Goal: Task Accomplishment & Management: Complete application form

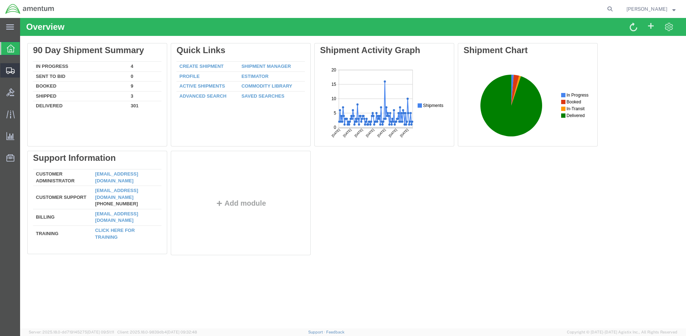
click at [0, 0] on span "Create Shipment" at bounding box center [0, 0] width 0 height 0
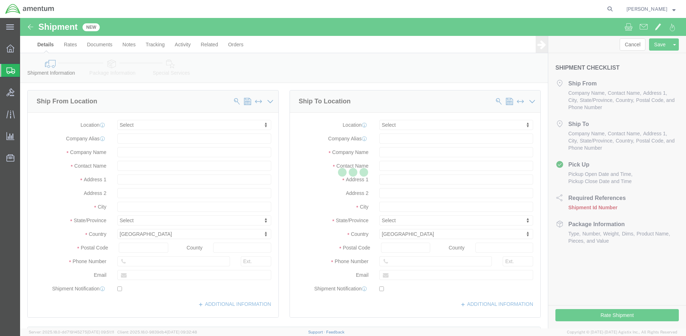
select select
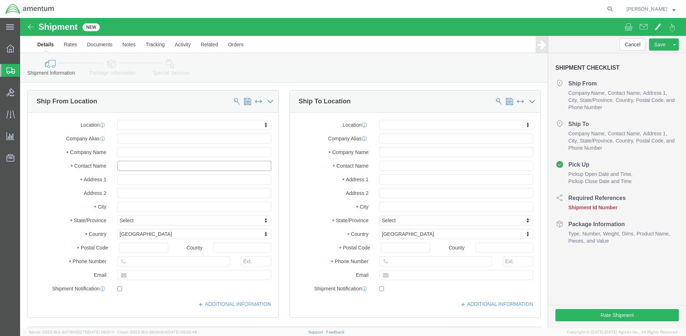
click input "text"
type input "[PERSON_NAME]"
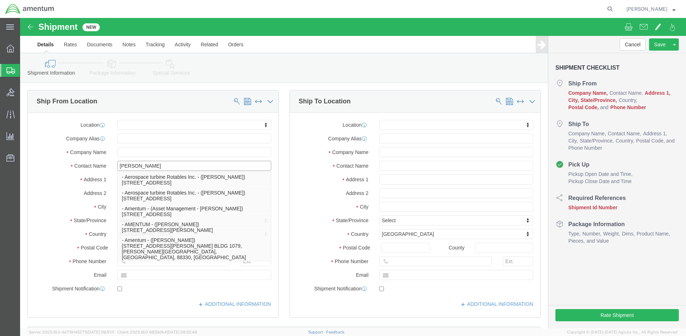
click p "- Amentum - ([PERSON_NAME]***) BLDG [STREET_ADDRESS][PERSON_NAME] Defrenn Army …"
select select
type input "BLDG [STREET_ADDRESS]"
type input "[PERSON_NAME] Defrenn Army Heliport"
type input "76544"
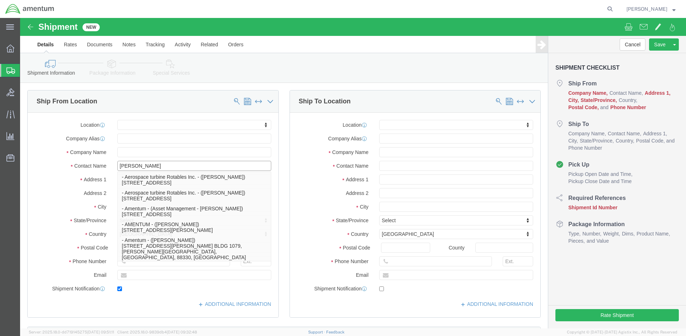
type input "[PHONE_NUMBER]"
type input "[PERSON_NAME][EMAIL_ADDRESS][PERSON_NAME][DOMAIN_NAME]"
checkbox input "true"
type input "Amentum"
type input "[PERSON_NAME]***"
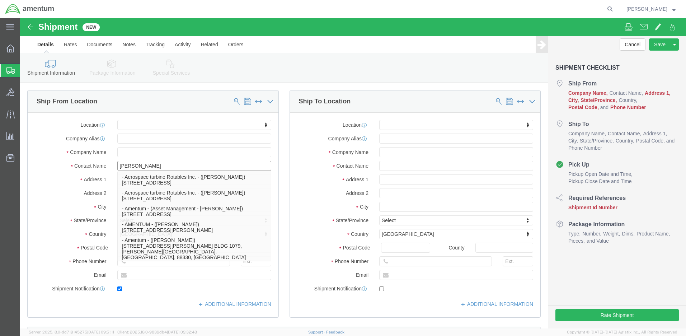
type input "Fort Hood"
select select "[GEOGRAPHIC_DATA]"
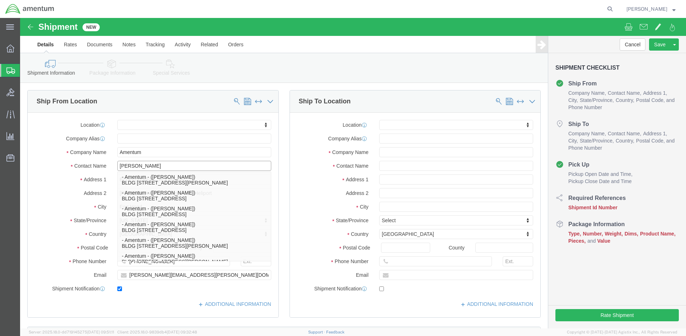
type input "[PERSON_NAME]"
click div "Location My Profile Location [PHONE_NUMBER] [PHONE_NUMBER] [PHONE_NUMBER] [PHON…"
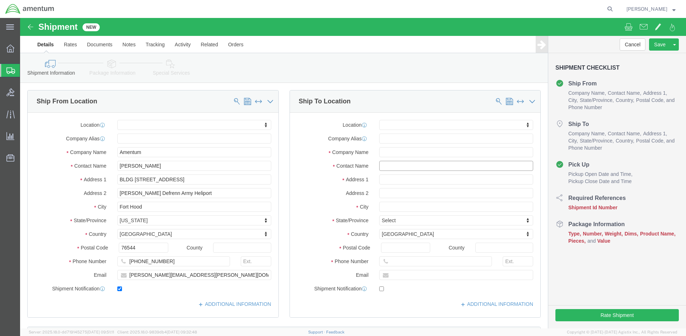
click input "text"
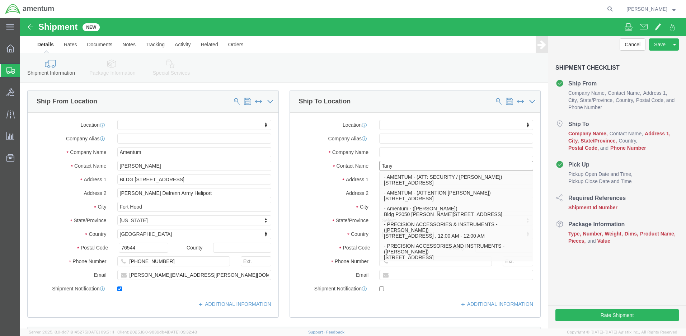
type input "[PERSON_NAME]"
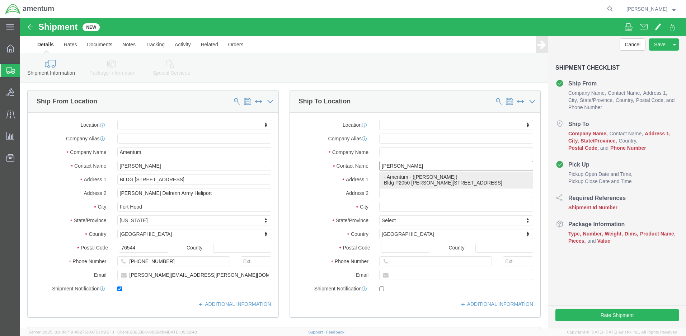
click p "- Amentum - ([PERSON_NAME]) Bldg P2050 [PERSON_NAME][GEOGRAPHIC_DATA]"
select select
type input "Bldg P2050 [PERSON_NAME][GEOGRAPHIC_DATA]"
type input "13602"
type input "[PHONE_NUMBER]"
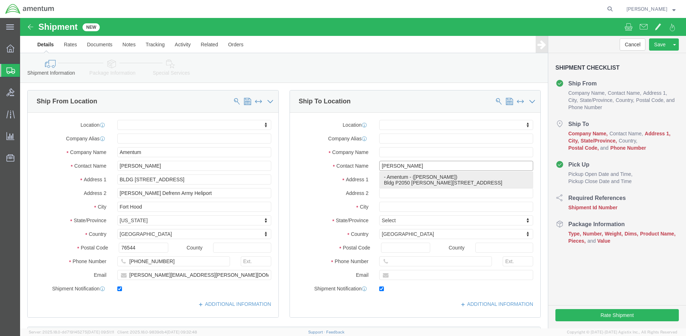
type input "[PERSON_NAME][EMAIL_ADDRESS][DOMAIN_NAME]"
checkbox input "true"
type input "Amentum"
type input "[PERSON_NAME]"
type input "Fort Drum"
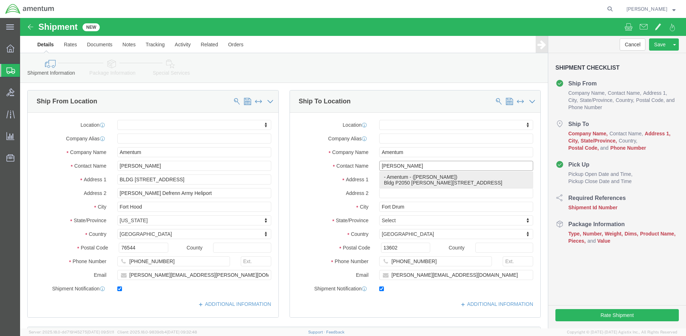
select select "NY"
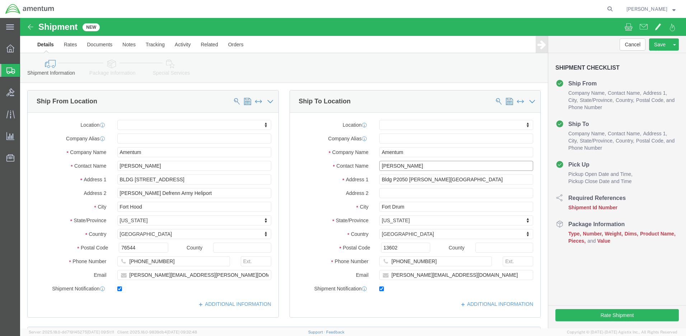
scroll to position [215, 0]
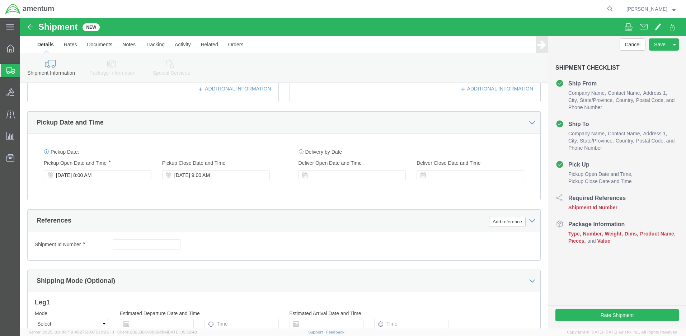
type input "[PERSON_NAME]"
click input "text"
paste input "4999.R.2511.AB.AN.01.CAVA.00"
type input "4999.R.2511.AB.AN.01.CAVA.00"
click button "Continue"
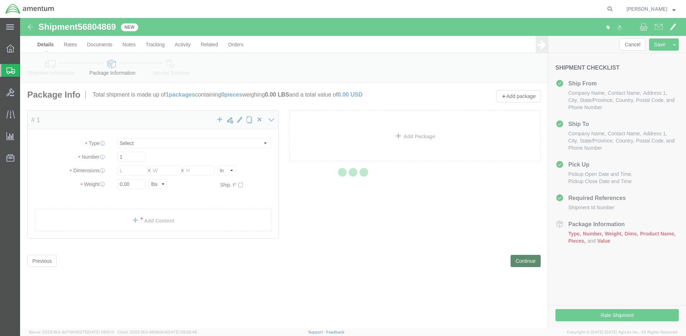
select select "CBOX"
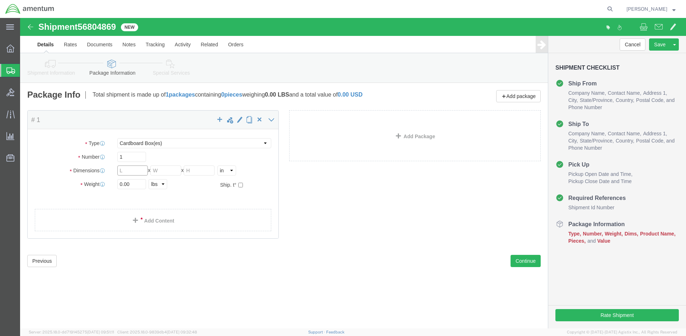
click input "text"
type input "12"
type input "4"
type input "2.0"
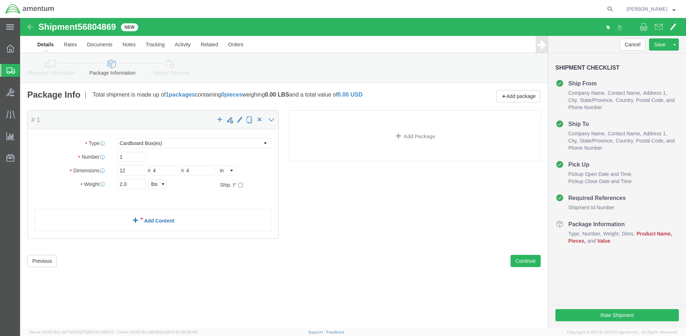
click link "Add Content"
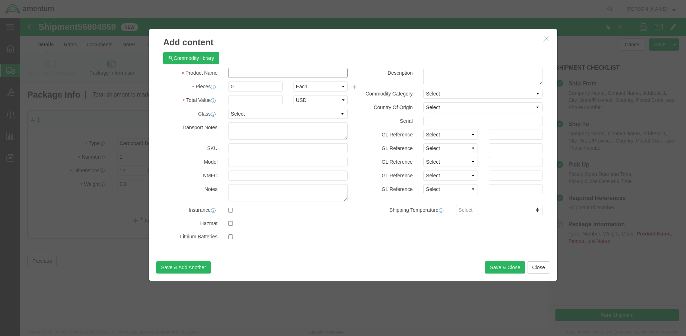
click input "text"
type input "Rivets"
type input "2"
type input "40.00"
select select "50"
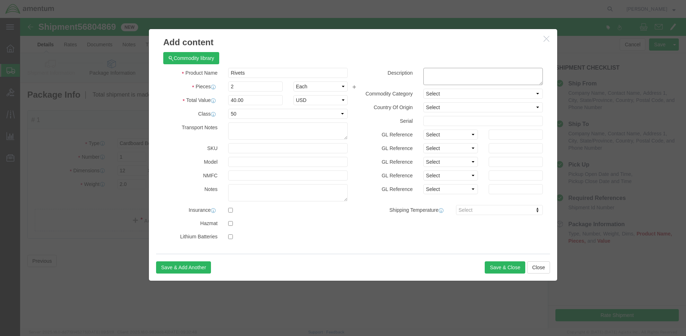
click textarea
paste textarea "5320-01-136-4497"
type textarea "5320-01-136-4497"
select select "US"
click button "Save & Close"
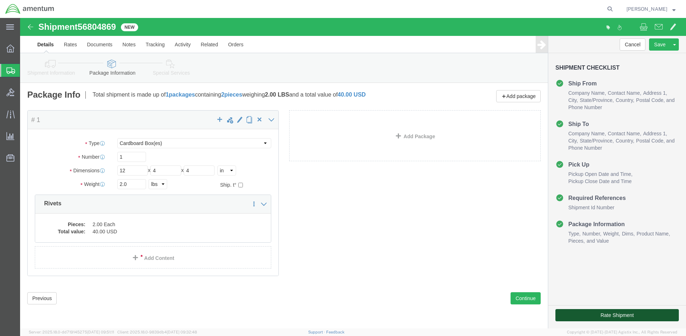
click button "Rate Shipment"
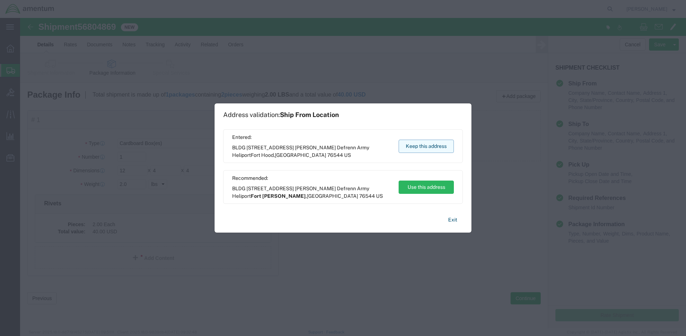
click at [433, 144] on button "Keep this address" at bounding box center [426, 146] width 55 height 13
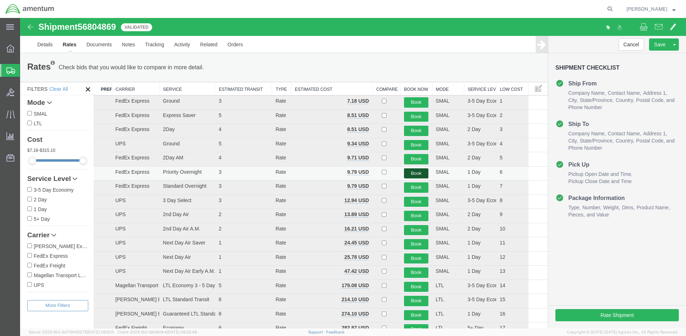
click at [410, 172] on button "Book" at bounding box center [416, 173] width 25 height 10
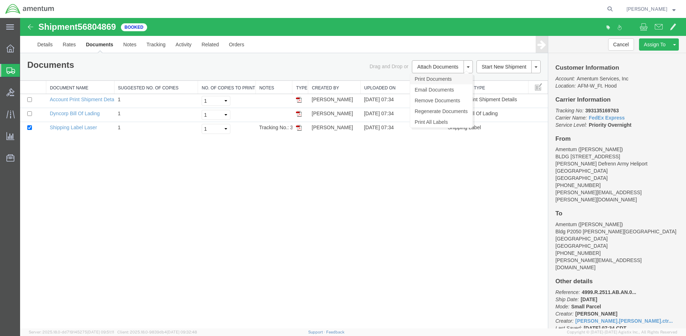
click at [421, 79] on link "Print Documents" at bounding box center [441, 79] width 62 height 11
drag, startPoint x: 556, startPoint y: 110, endPoint x: 640, endPoint y: 124, distance: 85.0
click at [640, 124] on p "Tracking No: 393135169763 Carrier Name: FedEx Express FedEx Express Service Lev…" at bounding box center [616, 118] width 123 height 22
drag, startPoint x: 640, startPoint y: 124, endPoint x: 615, endPoint y: 123, distance: 24.4
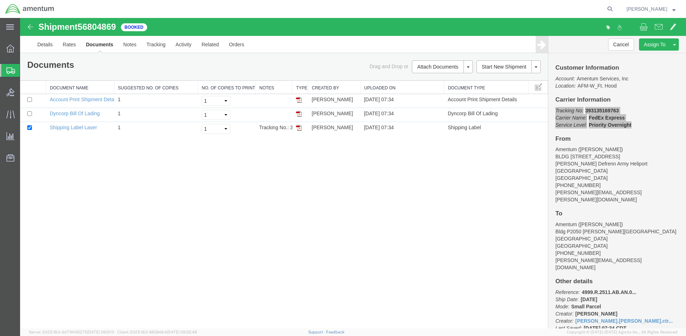
click at [0, 0] on span "Create Shipment" at bounding box center [0, 0] width 0 height 0
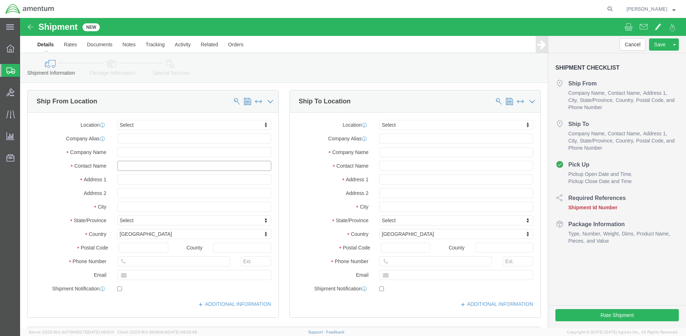
click input "text"
type input "[PERSON_NAME]"
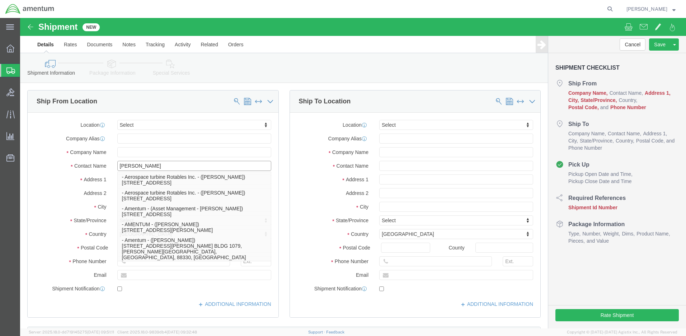
click p "- Amentum - ([PERSON_NAME]***) BLDG [STREET_ADDRESS][PERSON_NAME] Defrenn Army …"
type input "BLDG [STREET_ADDRESS]"
type input "[PERSON_NAME] Defrenn Army Heliport"
type input "76544"
type input "[PHONE_NUMBER]"
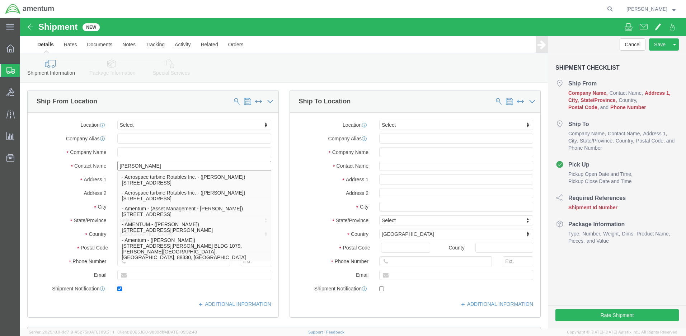
type input "[PERSON_NAME][EMAIL_ADDRESS][PERSON_NAME][DOMAIN_NAME]"
checkbox input "true"
type input "Amentum"
type input "[PERSON_NAME]***"
type input "Fort Hood"
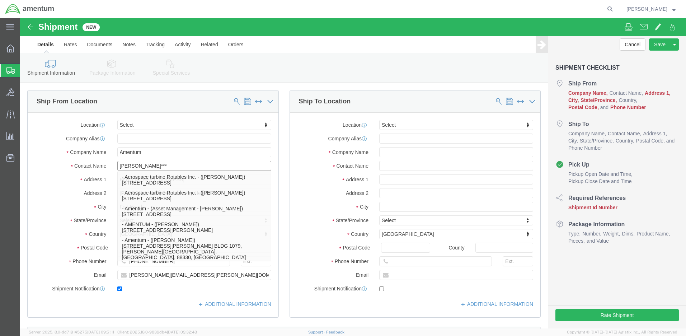
select select "[GEOGRAPHIC_DATA]"
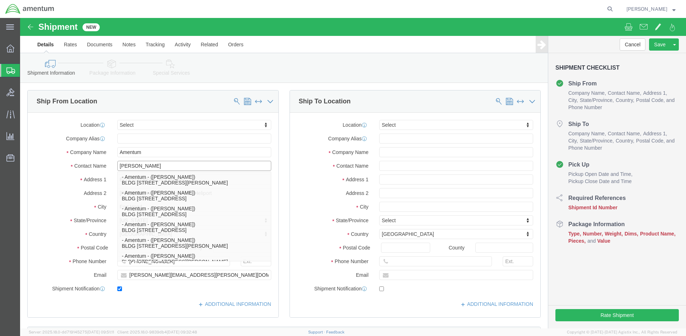
scroll to position [215, 0]
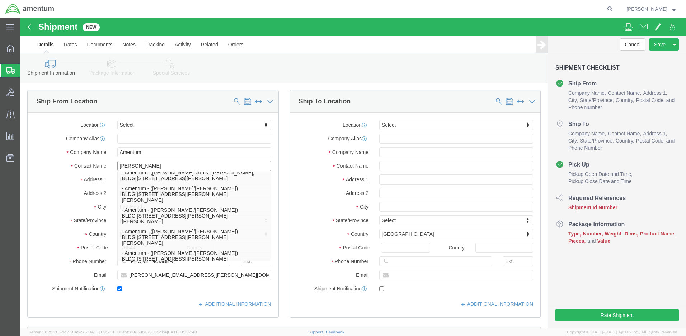
type input "[PERSON_NAME]"
click input "text"
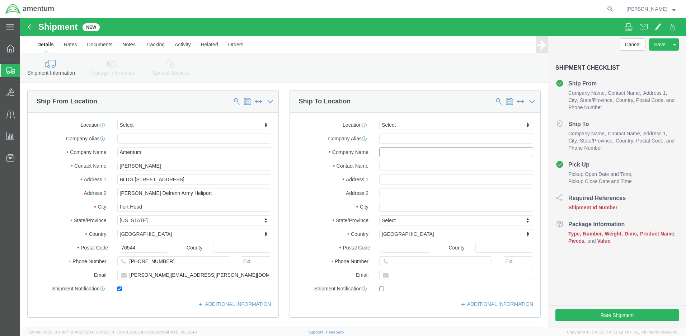
click input "text"
type input "Amentum"
paste input "[PERSON_NAME]"
type input "[PERSON_NAME]/[PERSON_NAME]"
click input "Amentum"
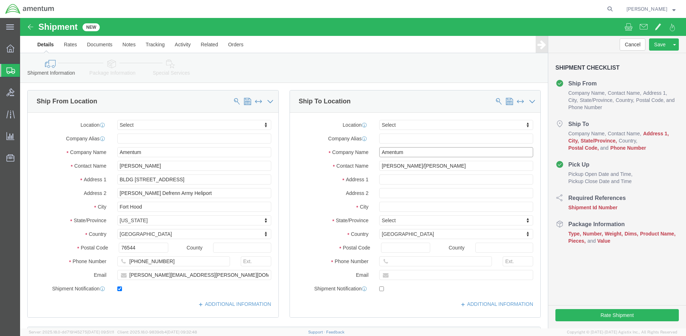
click input "Amentum"
paste input "Army Aviation Support Facility 1"
click input "Army Aviation Support Facility 1/Amentum"
type input "Army Aviation Support Facility 1/Amentum"
click input "[PERSON_NAME]/[PERSON_NAME]"
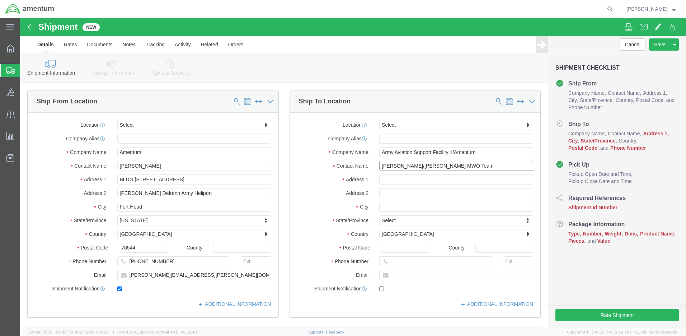
type input "[PERSON_NAME]/[PERSON_NAME] MWO Team"
click input "text"
paste input "[STREET_ADDRESS][PERSON_NAME]"
type input "[STREET_ADDRESS][PERSON_NAME]"
click input "text"
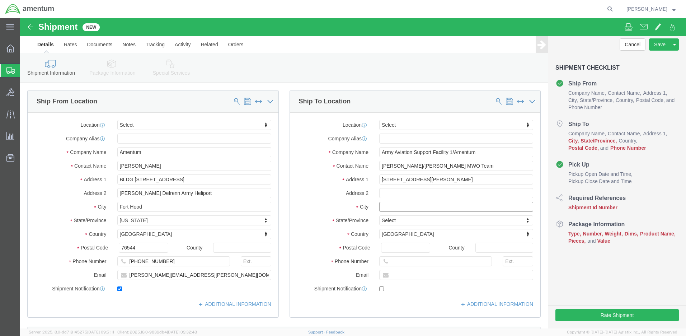
paste input "Topeka"
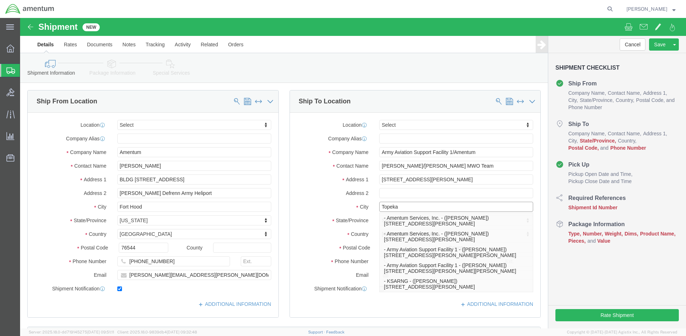
type input "Topeka"
click div "Location Select Select My Profile Location [PHONE_NUMBER] [PHONE_NUMBER] [PHONE…"
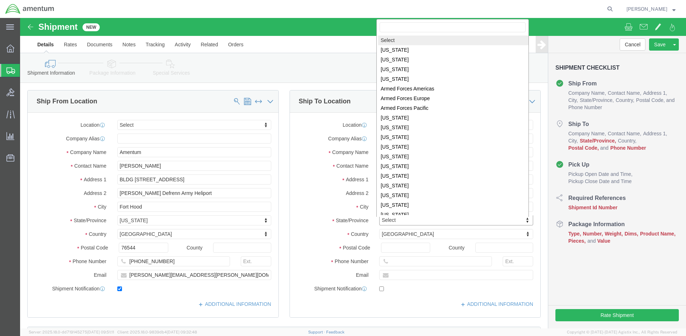
click body "Shipment New Details Rates Documents Notes Tracking Activity Related Orders Can…"
select select "KS"
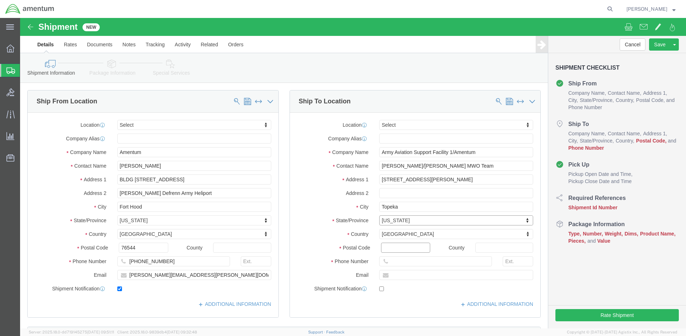
click input "Postal Code"
type input "66619"
click input "text"
paste input "[PHONE_NUMBER]"
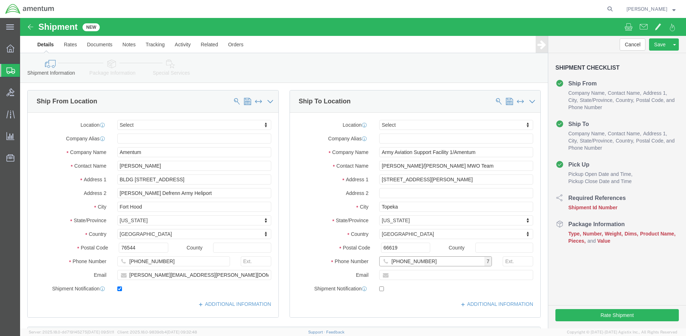
scroll to position [215, 0]
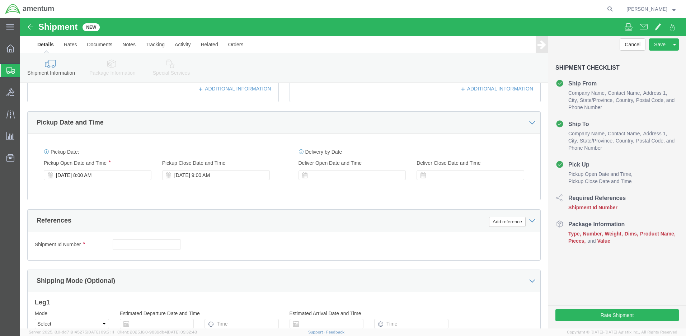
type input "[PHONE_NUMBER]"
click input "text"
type input "2521.DVEB.2N"
click div "Shipment Id Number 2521.DVEB.2N Select Account Type Activity ID Airline Appoint…"
click button "Continue"
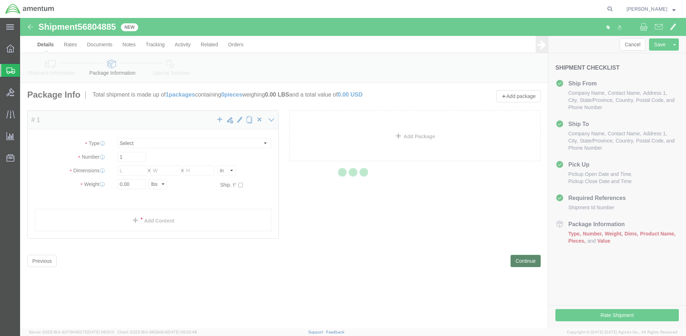
select select "CBOX"
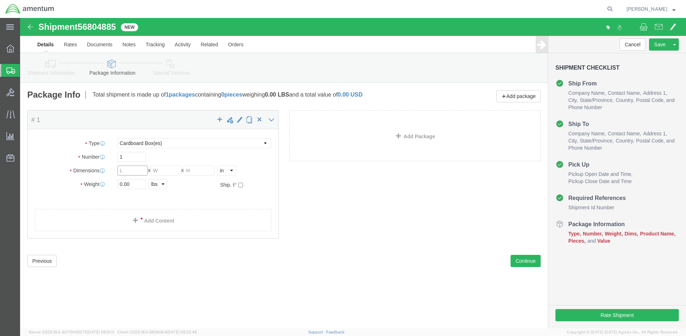
click input "text"
type input "8"
type input "2.0"
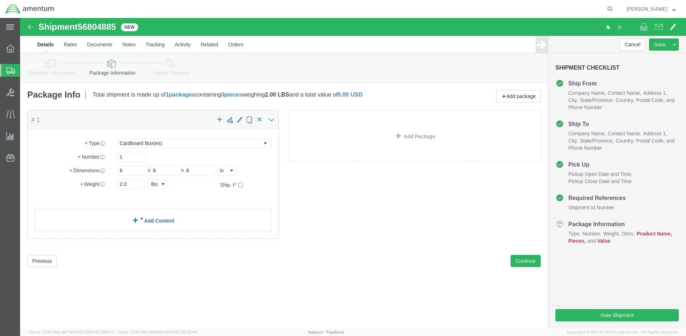
click link "Add Content"
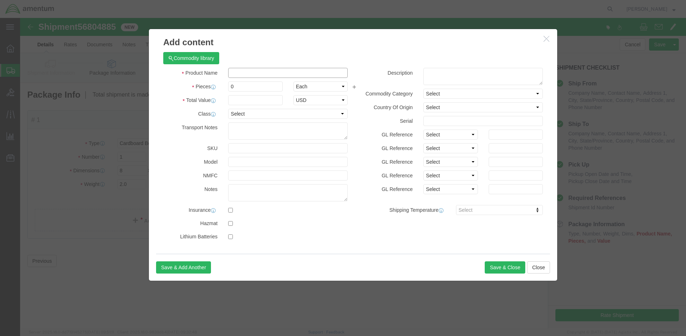
click input "text"
type input "Consumable"
type input "1"
type input "4.00"
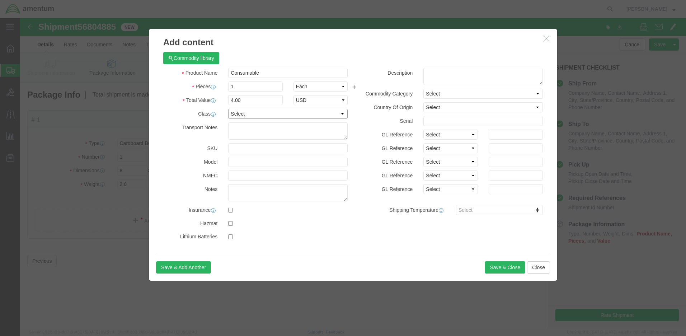
select select "50"
click textarea
paste textarea "8040-01-422-3958"
type textarea "8040-01-422-3958"
select select "US"
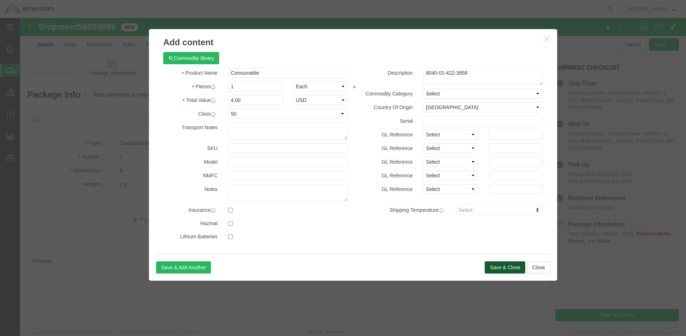
click button "Save & Close"
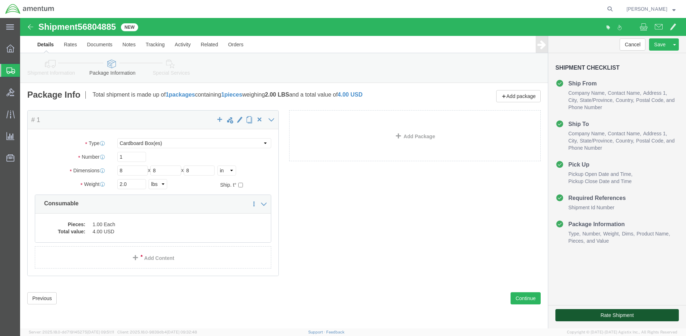
click button "Rate Shipment"
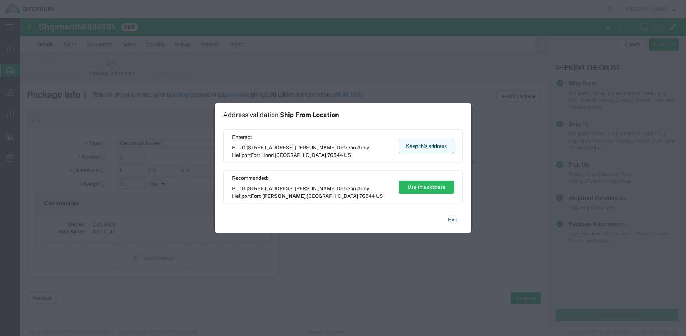
click at [433, 145] on button "Keep this address" at bounding box center [426, 146] width 55 height 13
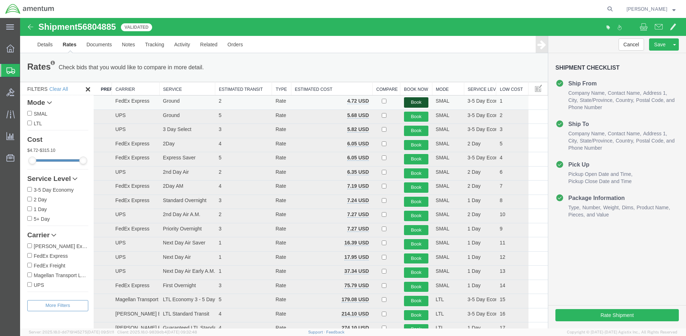
click at [410, 100] on button "Book" at bounding box center [416, 102] width 25 height 10
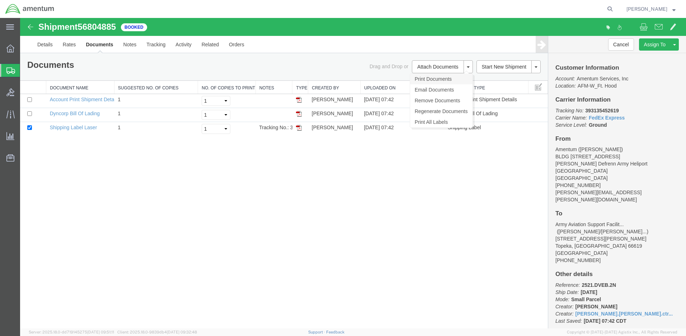
click at [432, 79] on link "Print Documents" at bounding box center [441, 79] width 62 height 11
click at [295, 180] on div "Shipment 56804885 3 of 3 Booked Details Rates Documents Notes Tracking Activity…" at bounding box center [353, 173] width 666 height 310
